Goal: Use online tool/utility: Utilize a website feature to perform a specific function

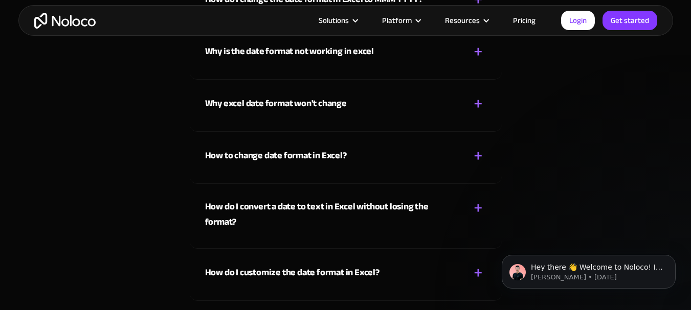
scroll to position [3172, 0]
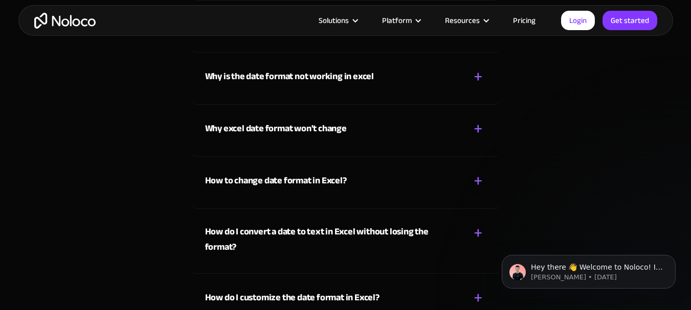
click at [481, 176] on div "+" at bounding box center [478, 181] width 9 height 18
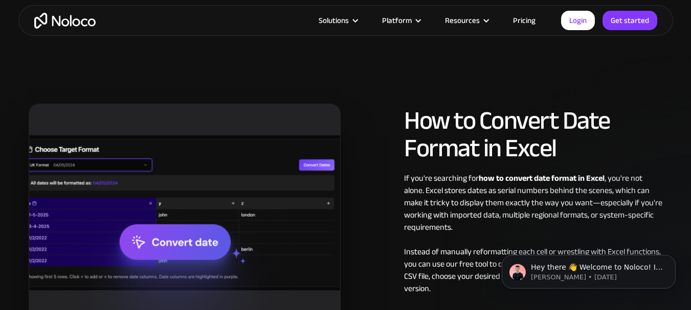
scroll to position [2576, 0]
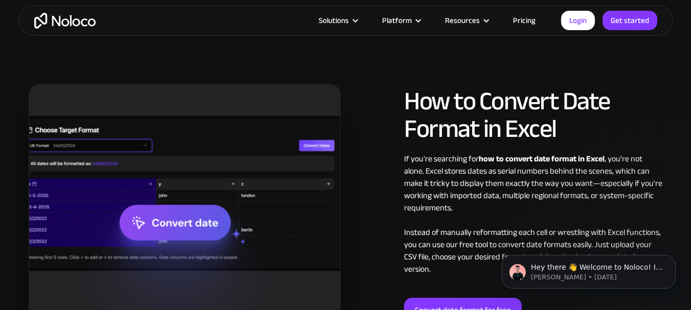
click at [191, 222] on img at bounding box center [185, 204] width 312 height 241
click at [189, 222] on img at bounding box center [185, 204] width 312 height 241
click at [99, 150] on img at bounding box center [185, 204] width 312 height 241
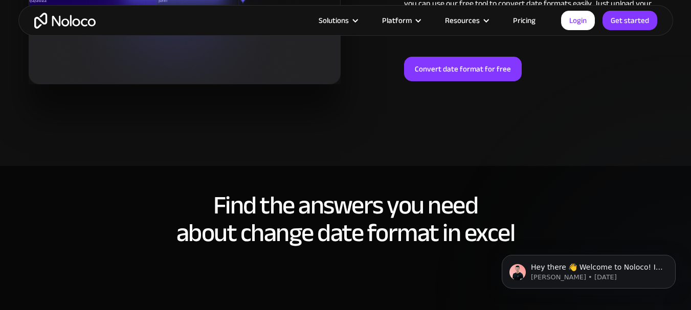
scroll to position [2832, 0]
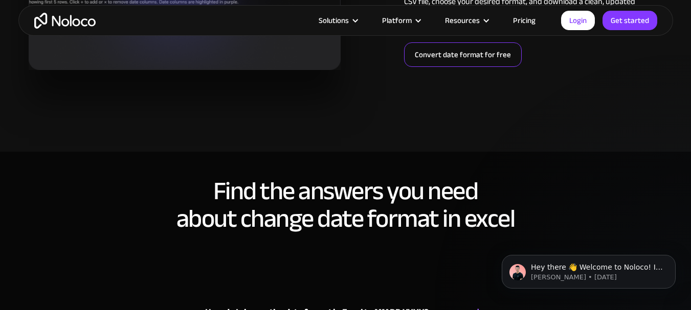
click at [438, 49] on link "Convert date format for free" at bounding box center [463, 54] width 118 height 25
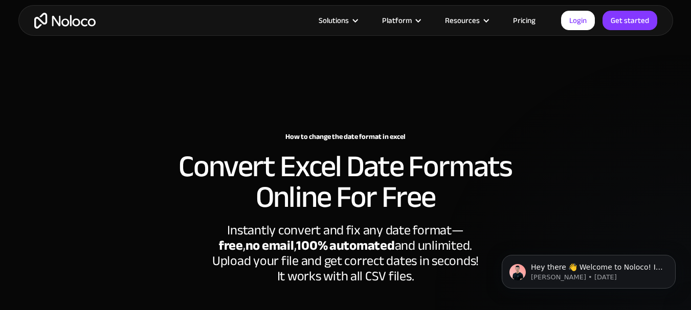
scroll to position [2832, 0]
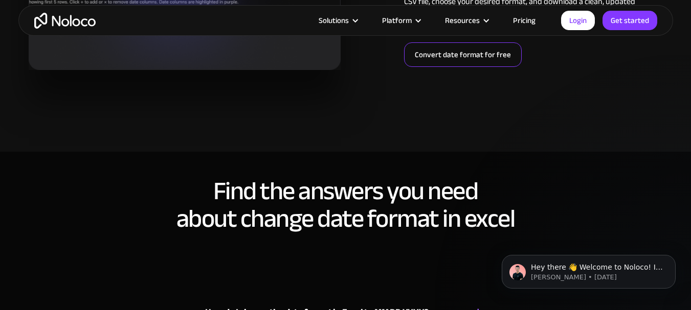
click at [440, 43] on link "Convert date format for free" at bounding box center [463, 54] width 118 height 25
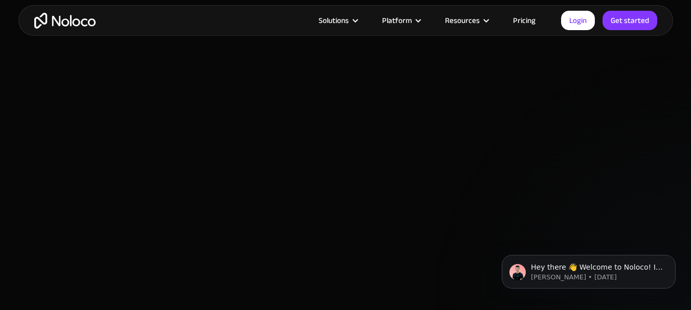
scroll to position [335, 0]
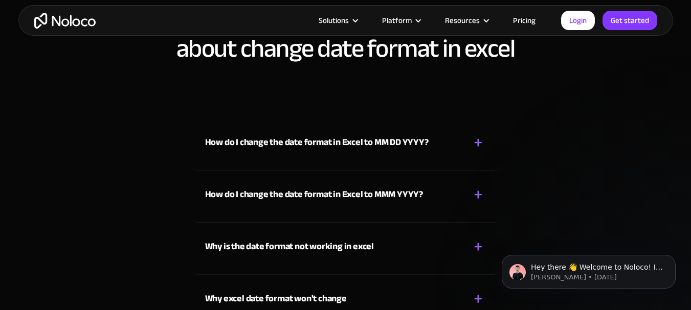
click at [475, 142] on div "+" at bounding box center [478, 143] width 9 height 18
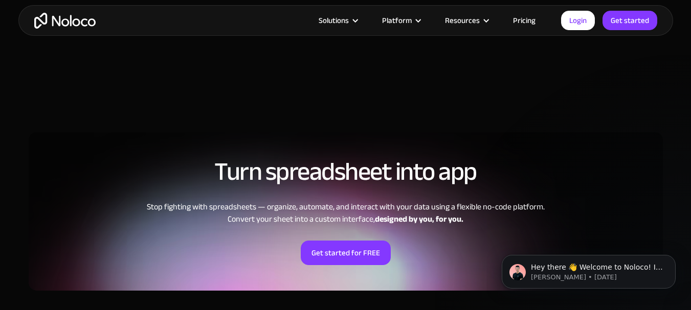
scroll to position [3599, 0]
